Goal: Transaction & Acquisition: Book appointment/travel/reservation

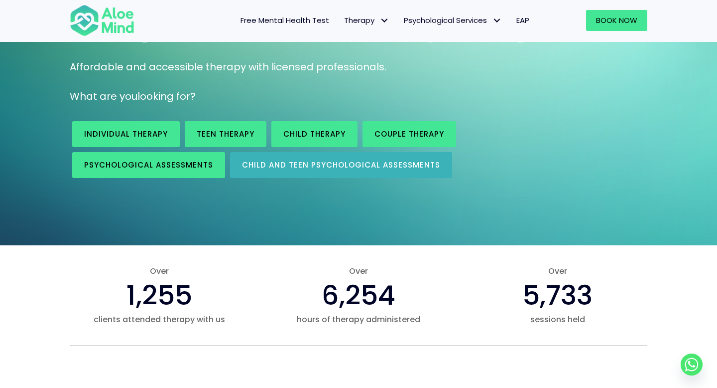
scroll to position [123, 0]
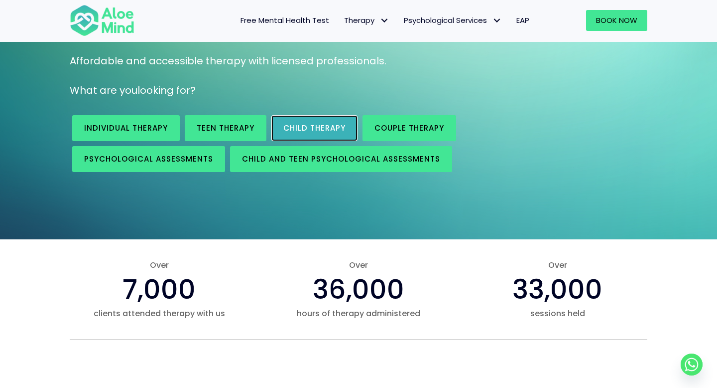
click at [323, 137] on link "Child Therapy" at bounding box center [315, 128] width 86 height 26
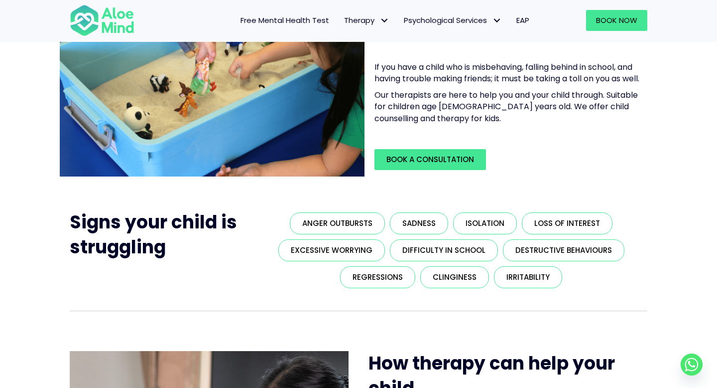
scroll to position [72, 0]
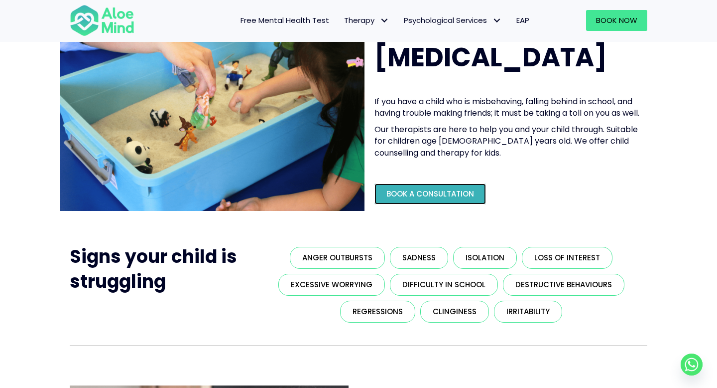
click at [465, 204] on link "Book a Consultation" at bounding box center [431, 193] width 112 height 21
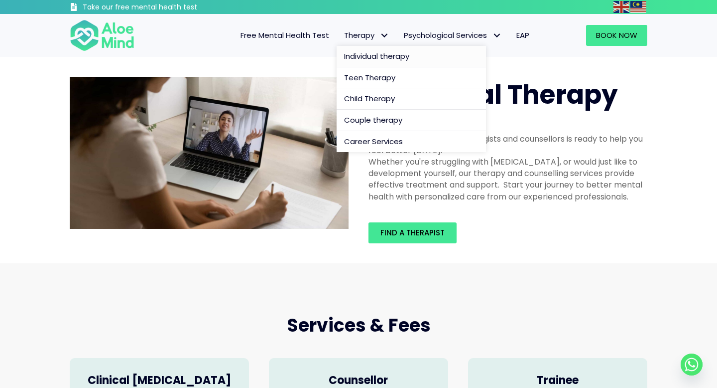
click at [362, 57] on span "Individual therapy" at bounding box center [376, 56] width 65 height 10
click at [361, 55] on span "Individual therapy" at bounding box center [376, 56] width 65 height 10
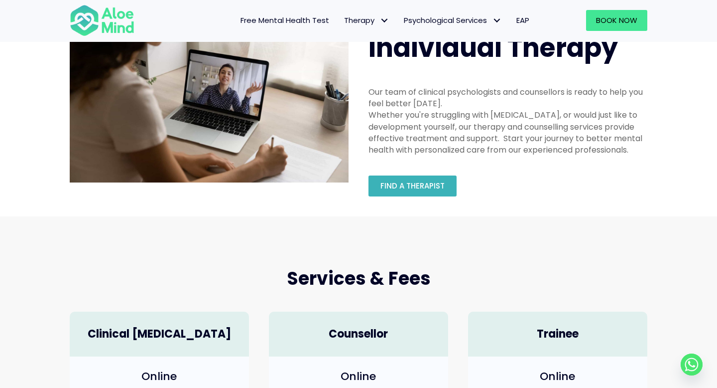
scroll to position [43, 0]
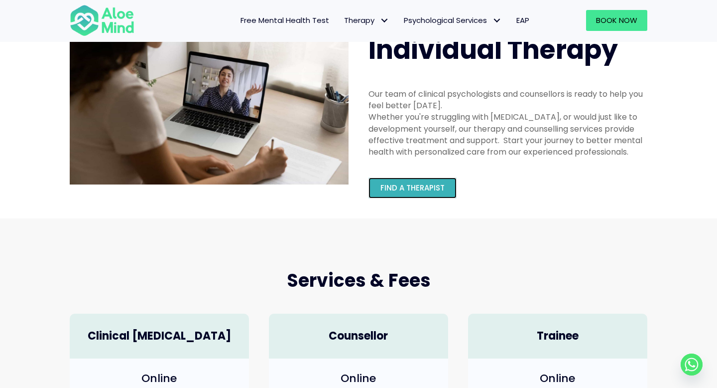
click at [412, 180] on link "Find a therapist" at bounding box center [413, 187] width 88 height 21
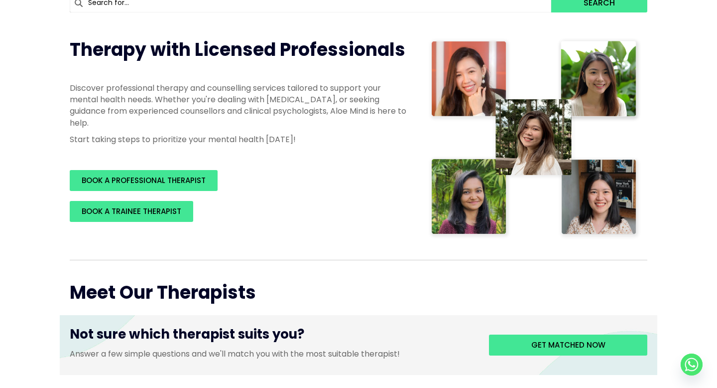
scroll to position [144, 0]
click at [577, 204] on img at bounding box center [534, 138] width 213 height 202
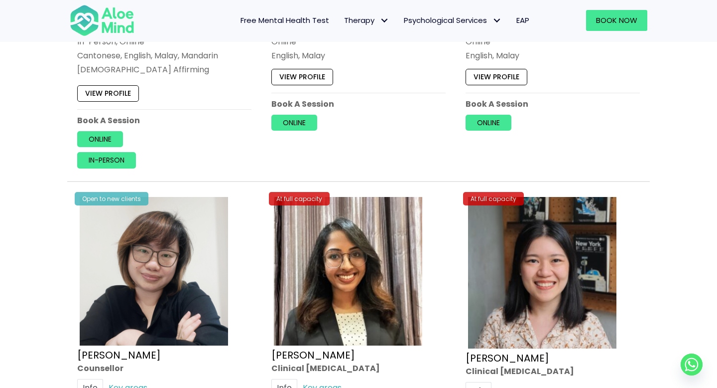
scroll to position [3123, 0]
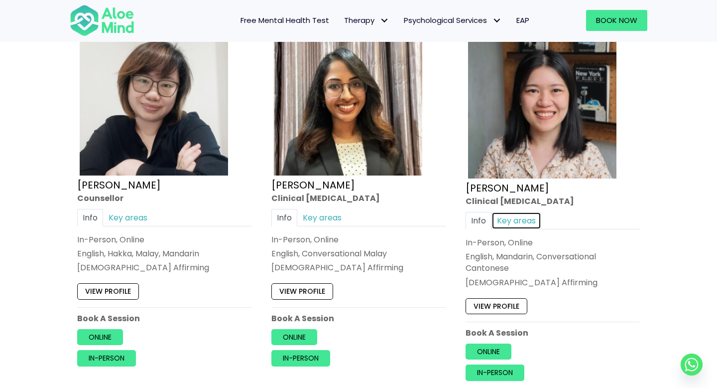
click at [510, 214] on link "Key areas" at bounding box center [517, 219] width 50 height 17
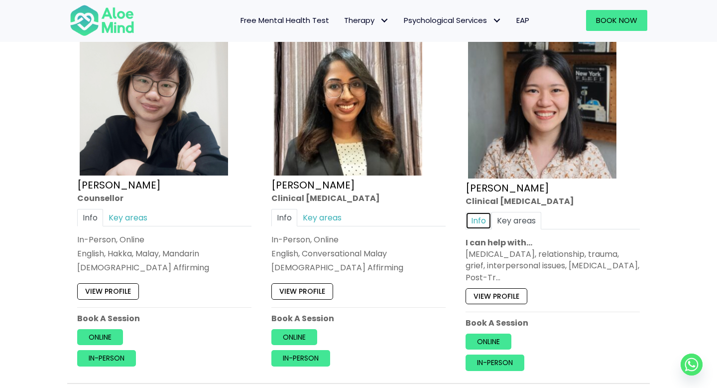
click at [486, 219] on link "Info" at bounding box center [479, 219] width 26 height 17
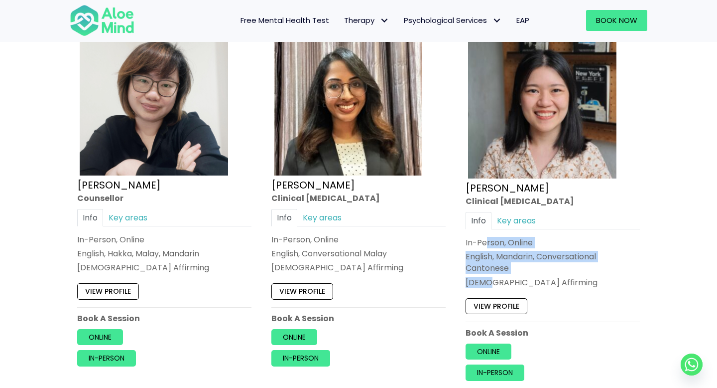
drag, startPoint x: 487, startPoint y: 245, endPoint x: 490, endPoint y: 282, distance: 37.0
click at [490, 282] on div "In-Person, Online English, Mandarin, Conversational Cantonese LGBTQ Affirming" at bounding box center [553, 262] width 174 height 51
click at [547, 280] on div "LGBTQ Affirming" at bounding box center [553, 281] width 174 height 11
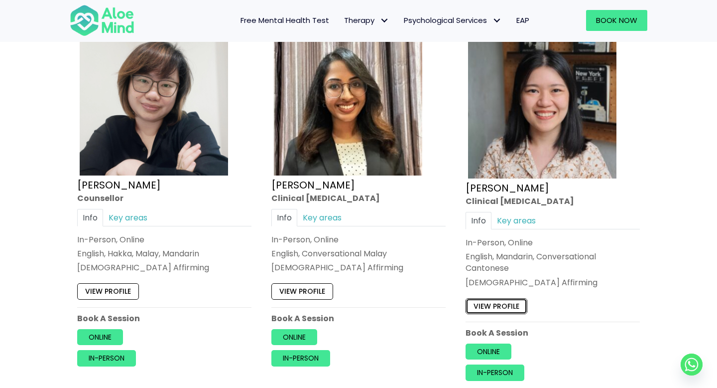
click at [513, 298] on link "View profile" at bounding box center [497, 305] width 62 height 16
